Goal: Browse casually: Explore the website without a specific task or goal

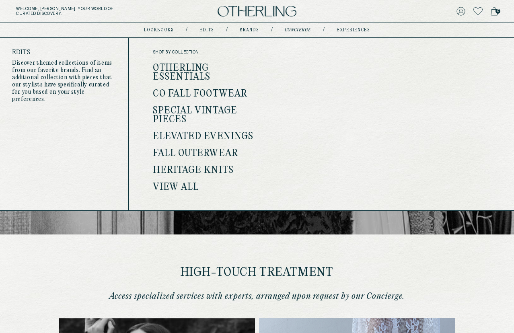
click at [193, 63] on link "Otherling Essentials" at bounding box center [182, 72] width 58 height 19
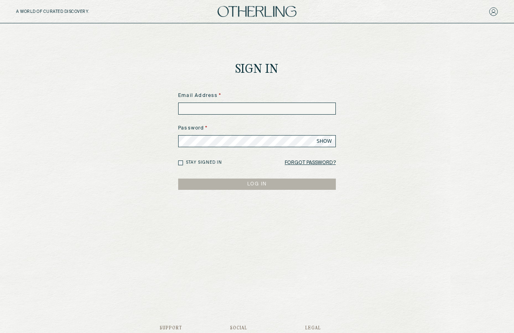
scroll to position [2, 0]
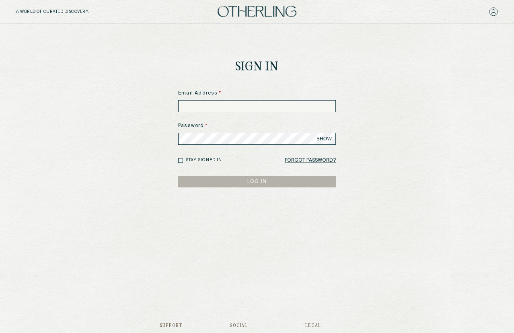
click at [236, 106] on input at bounding box center [257, 106] width 158 height 12
type input "**********"
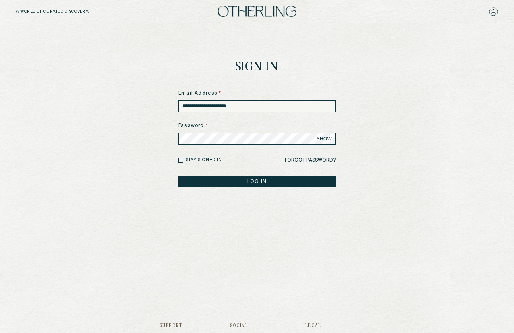
click at [250, 180] on button "LOG IN" at bounding box center [257, 181] width 158 height 11
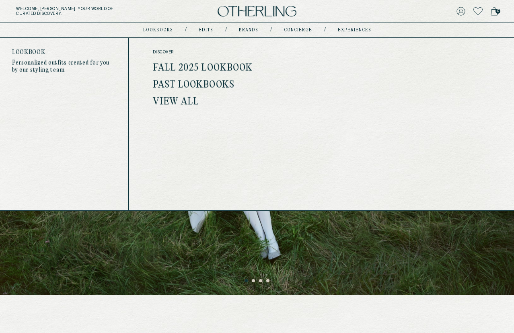
click at [164, 31] on link "lookbooks" at bounding box center [158, 30] width 30 height 4
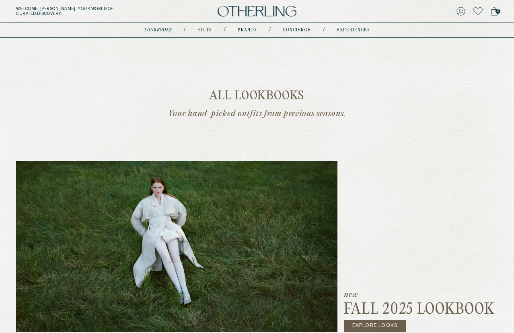
scroll to position [56, 0]
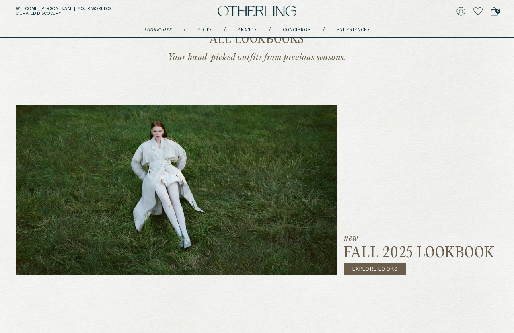
click at [373, 273] on link "Explore Looks" at bounding box center [375, 270] width 62 height 12
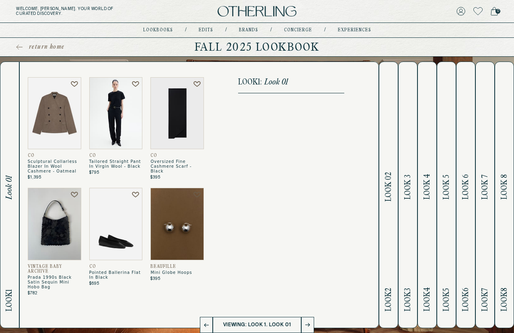
click at [392, 208] on h2 "Look 2 Look 02" at bounding box center [388, 195] width 9 height 266
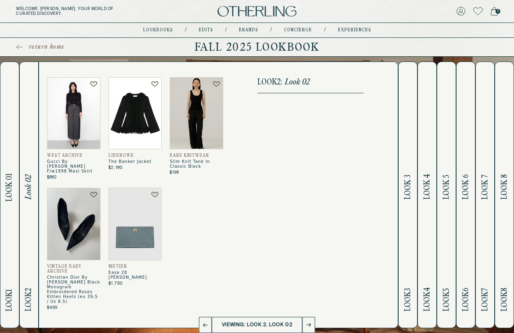
click at [406, 209] on h2 "Look 3 Look 3" at bounding box center [408, 195] width 9 height 266
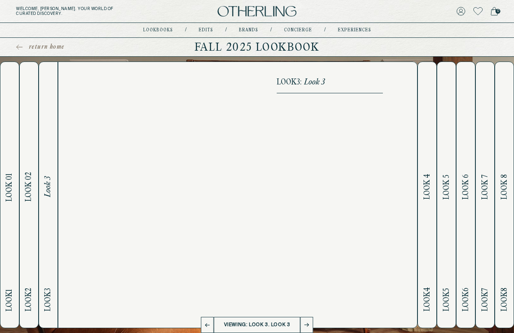
click at [426, 212] on h2 "Look 4 Look 4" at bounding box center [427, 195] width 9 height 266
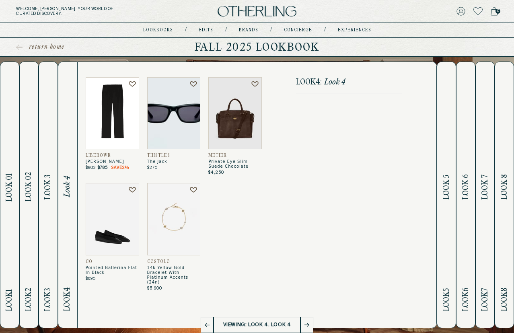
click at [445, 212] on h2 "Look 5 Look 5" at bounding box center [446, 195] width 9 height 266
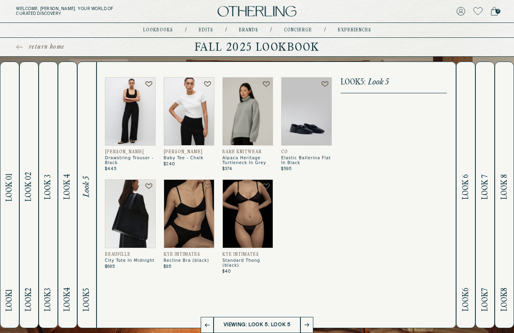
click at [469, 217] on h2 "Look 6 Look 6" at bounding box center [466, 195] width 9 height 266
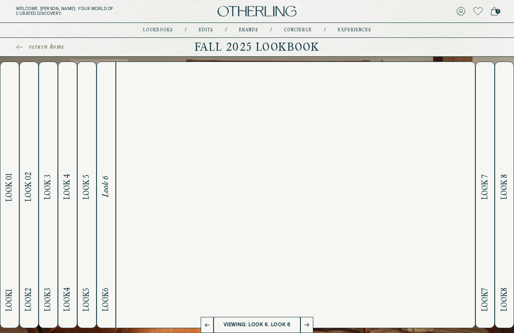
click at [482, 213] on h2 "Look 7 Look 7" at bounding box center [485, 195] width 9 height 266
